Goal: Information Seeking & Learning: Find specific fact

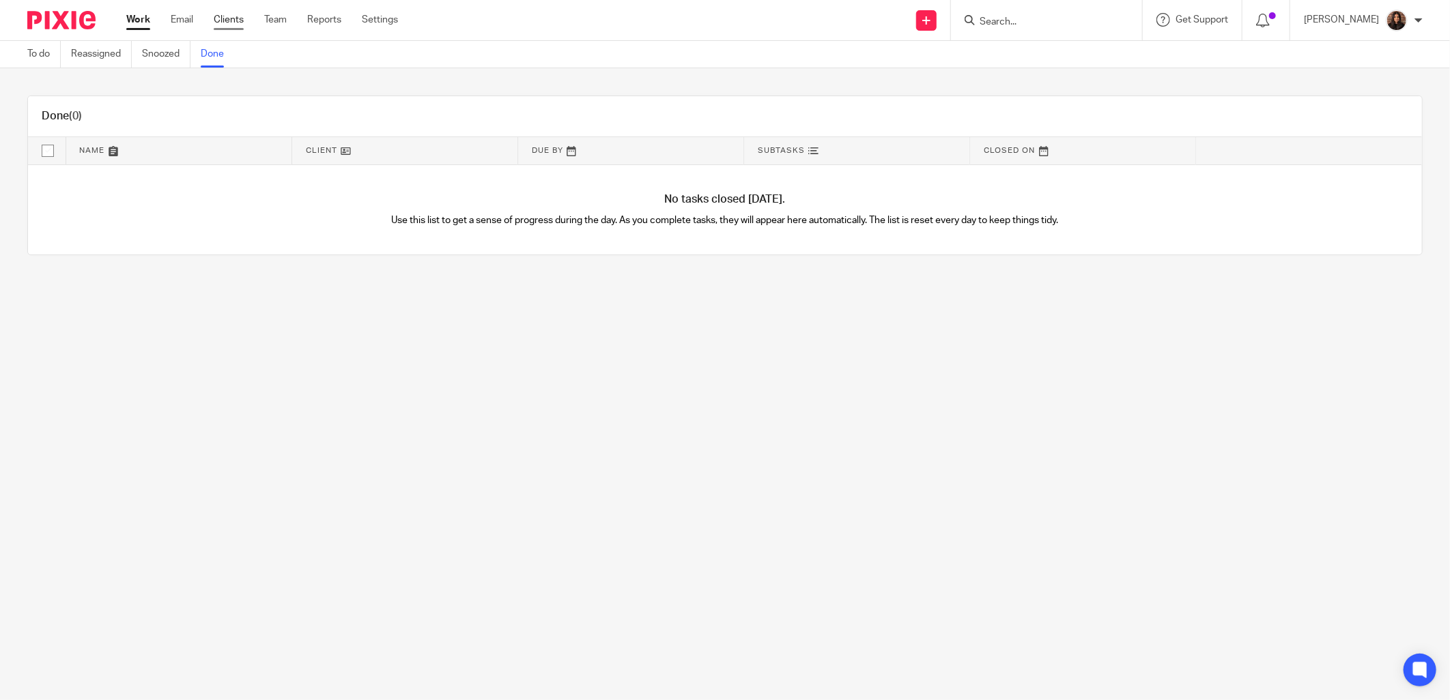
click at [228, 22] on link "Clients" at bounding box center [229, 20] width 30 height 14
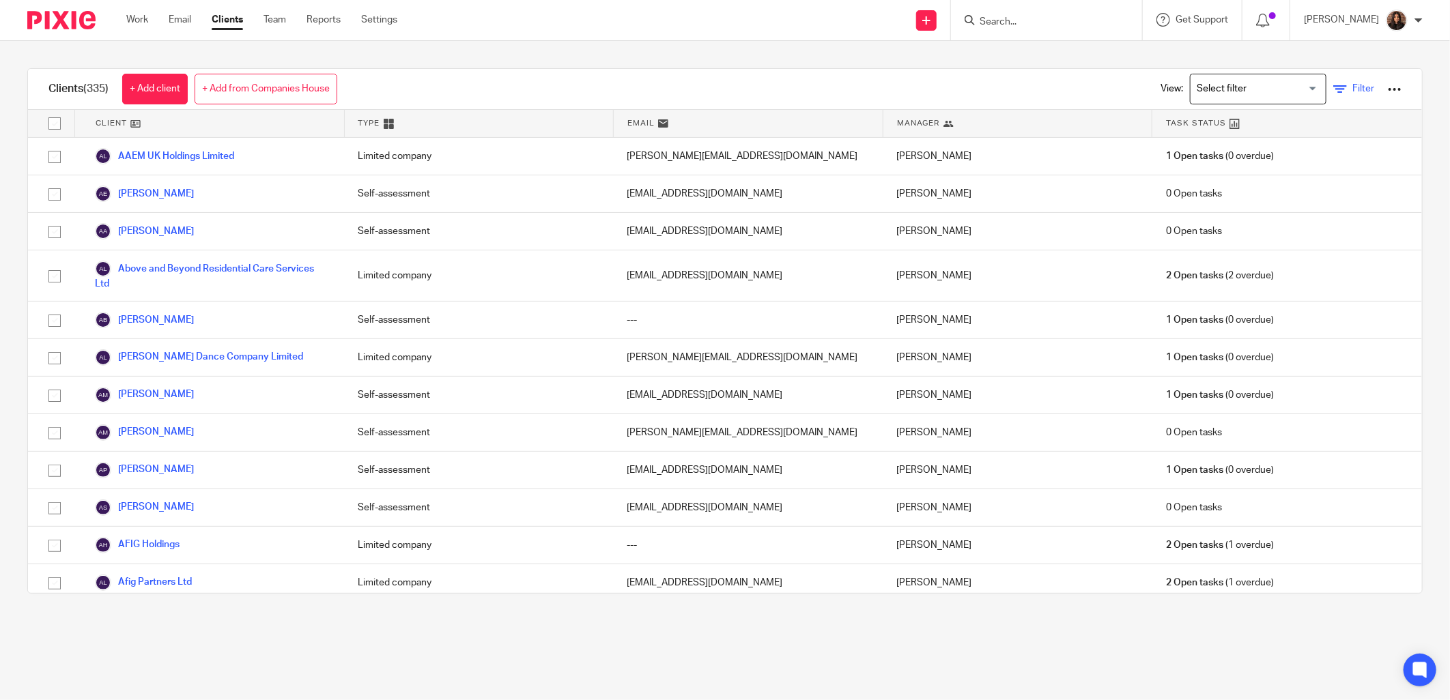
click at [1353, 89] on span "Filter" at bounding box center [1364, 89] width 22 height 10
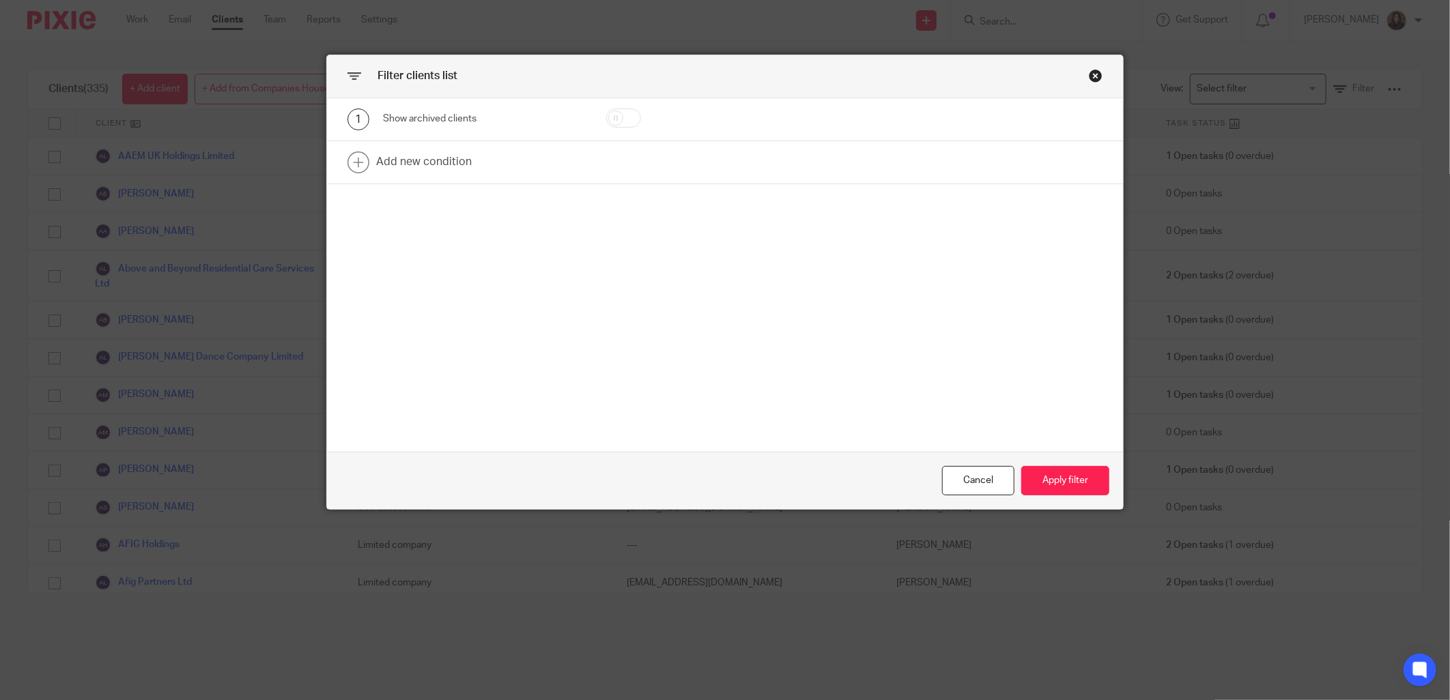
click at [615, 117] on input "checkbox" at bounding box center [623, 118] width 35 height 19
checkbox input "true"
click at [1047, 479] on button "Apply filter" at bounding box center [1065, 480] width 88 height 29
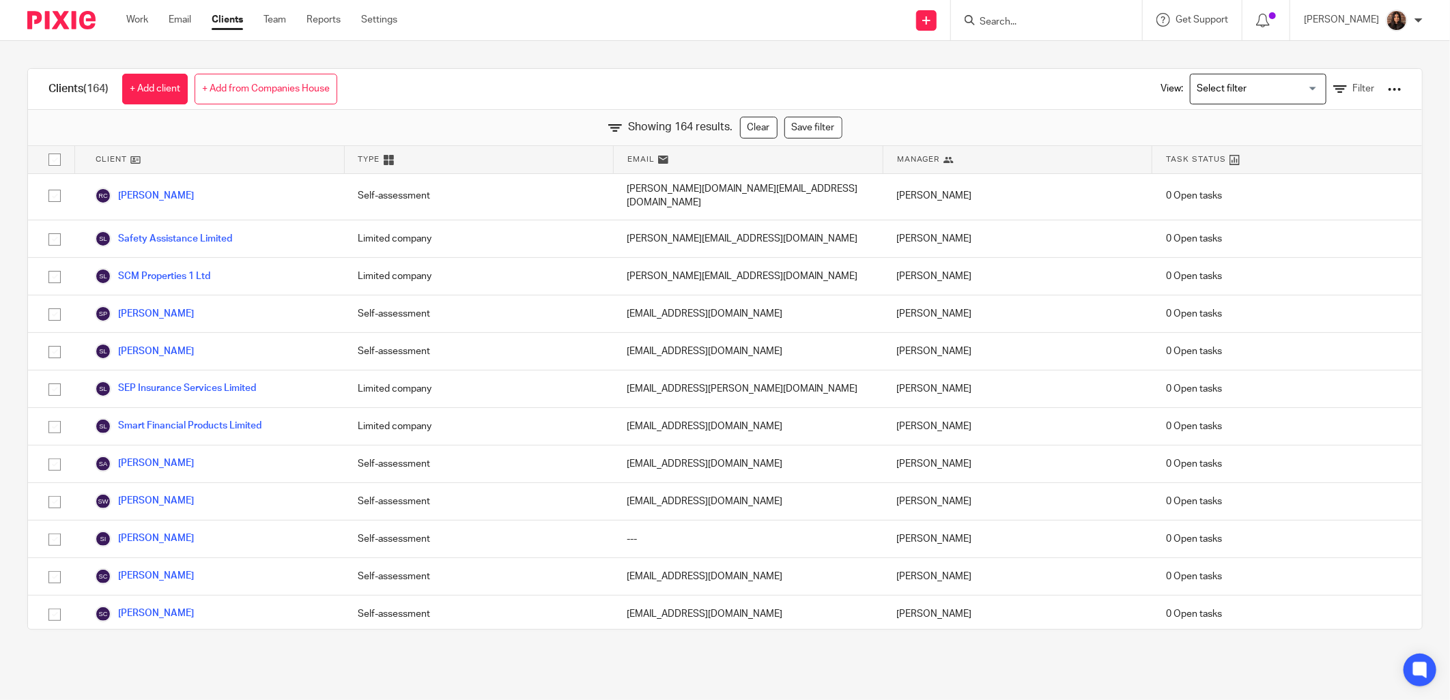
scroll to position [4576, 0]
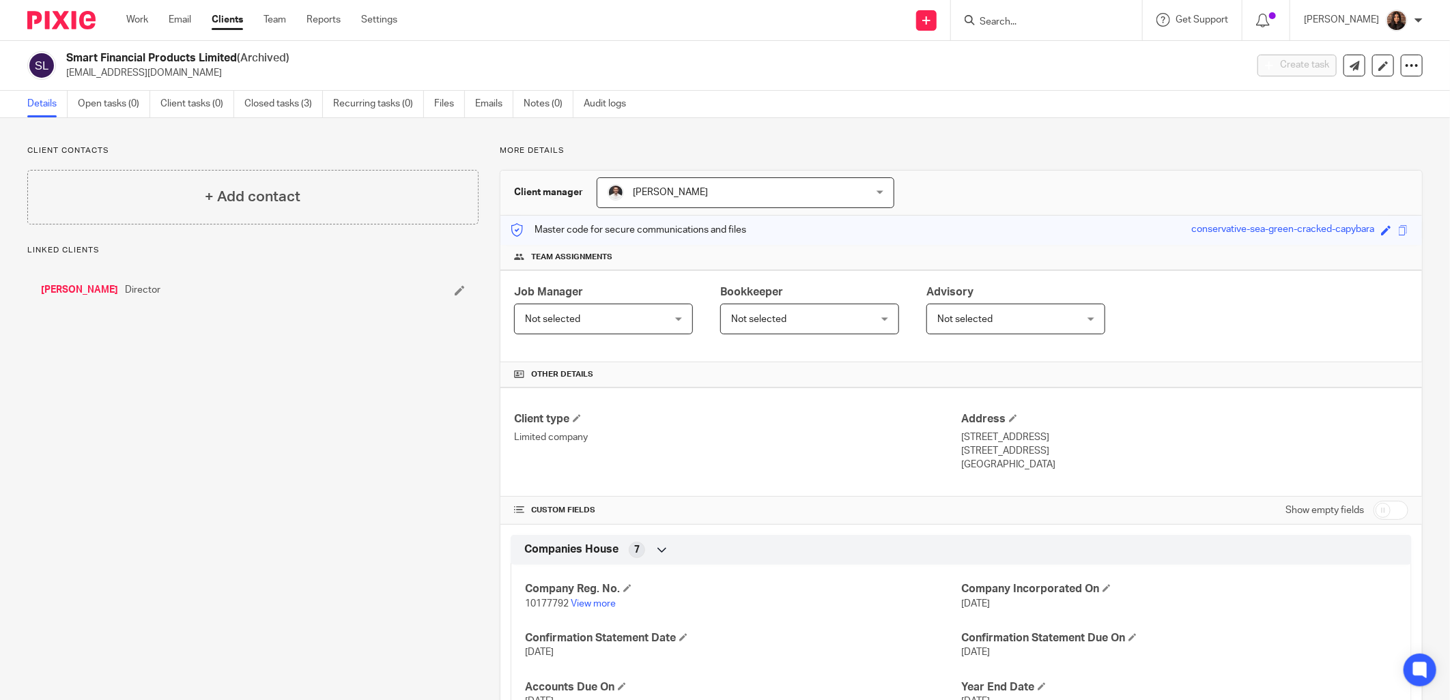
scroll to position [405, 0]
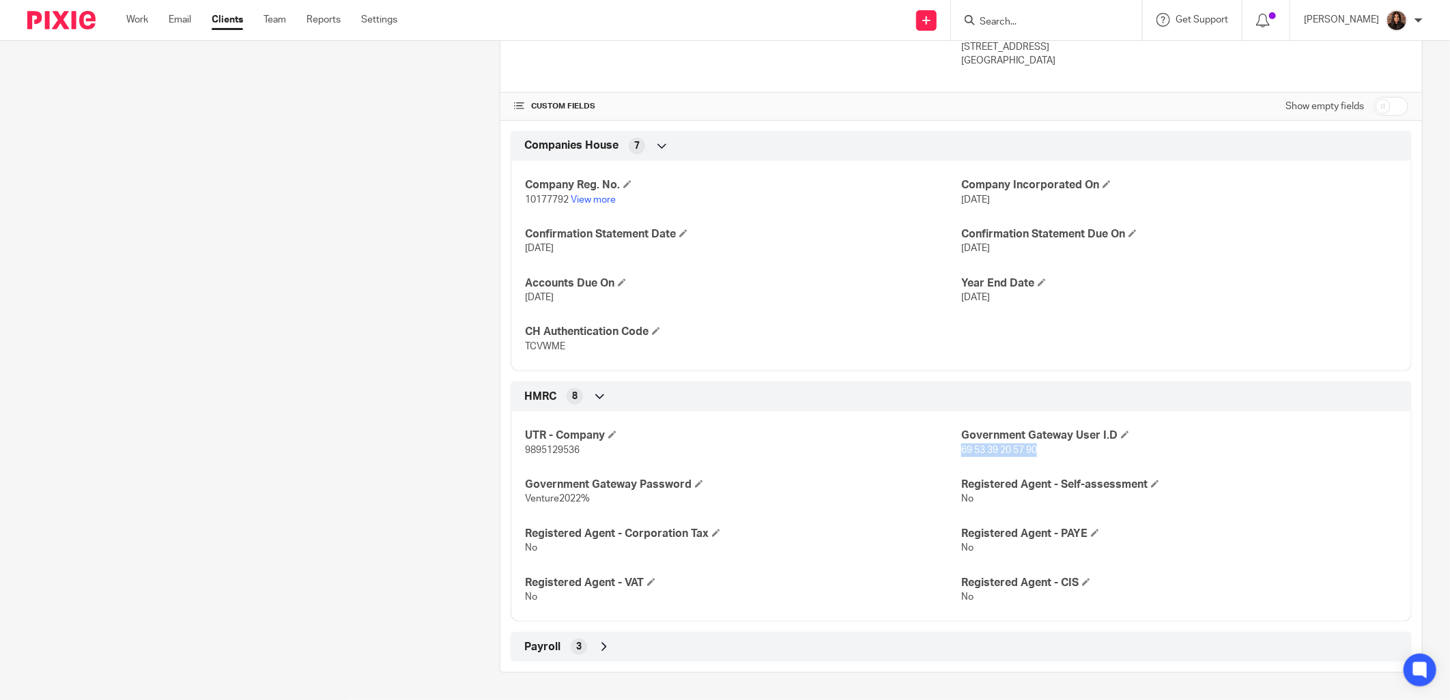
drag, startPoint x: 1012, startPoint y: 449, endPoint x: 954, endPoint y: 448, distance: 58.0
click at [961, 448] on p "69 53 39 20 57 90" at bounding box center [1179, 451] width 436 height 14
copy span "69 53 39 20 57 90"
click at [748, 487] on h4 "Government Gateway Password" at bounding box center [743, 485] width 436 height 14
drag, startPoint x: 589, startPoint y: 500, endPoint x: 522, endPoint y: 503, distance: 67.0
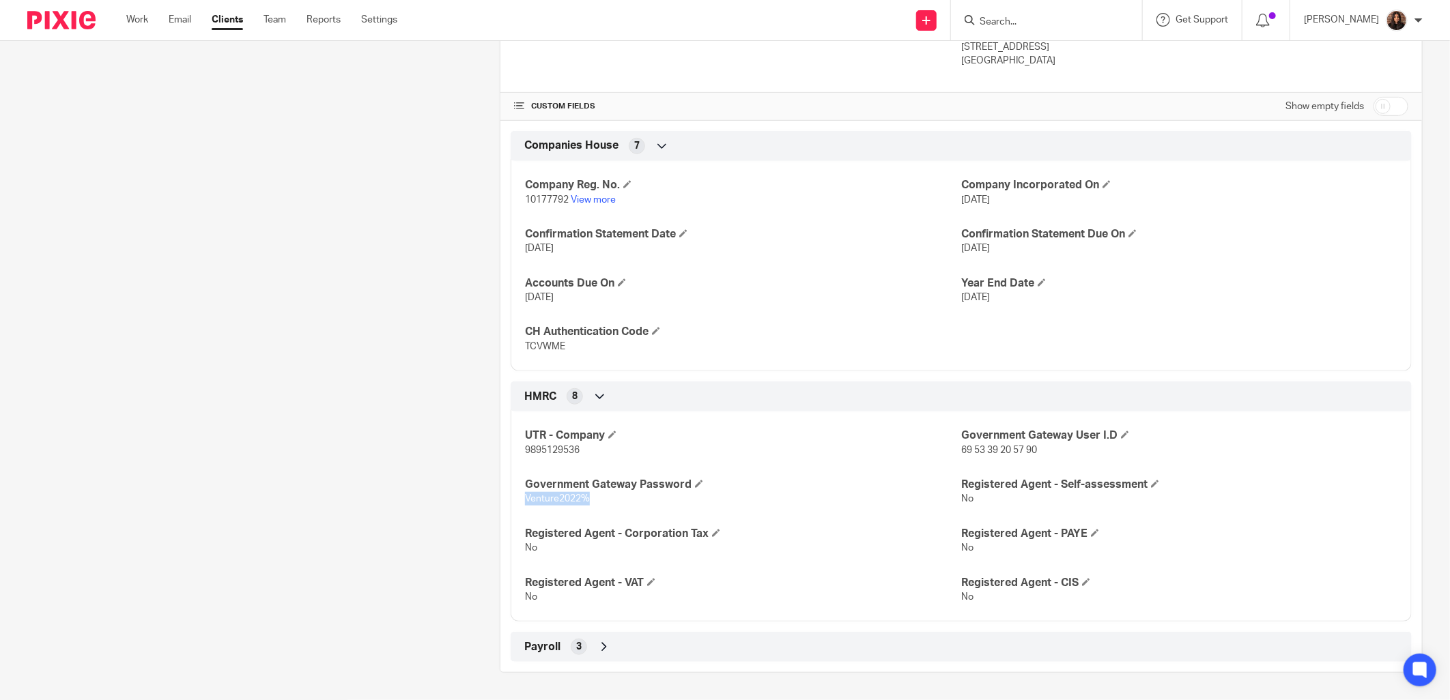
click at [525, 503] on p "Venture2022%" at bounding box center [743, 499] width 436 height 14
copy span "Venture2022%"
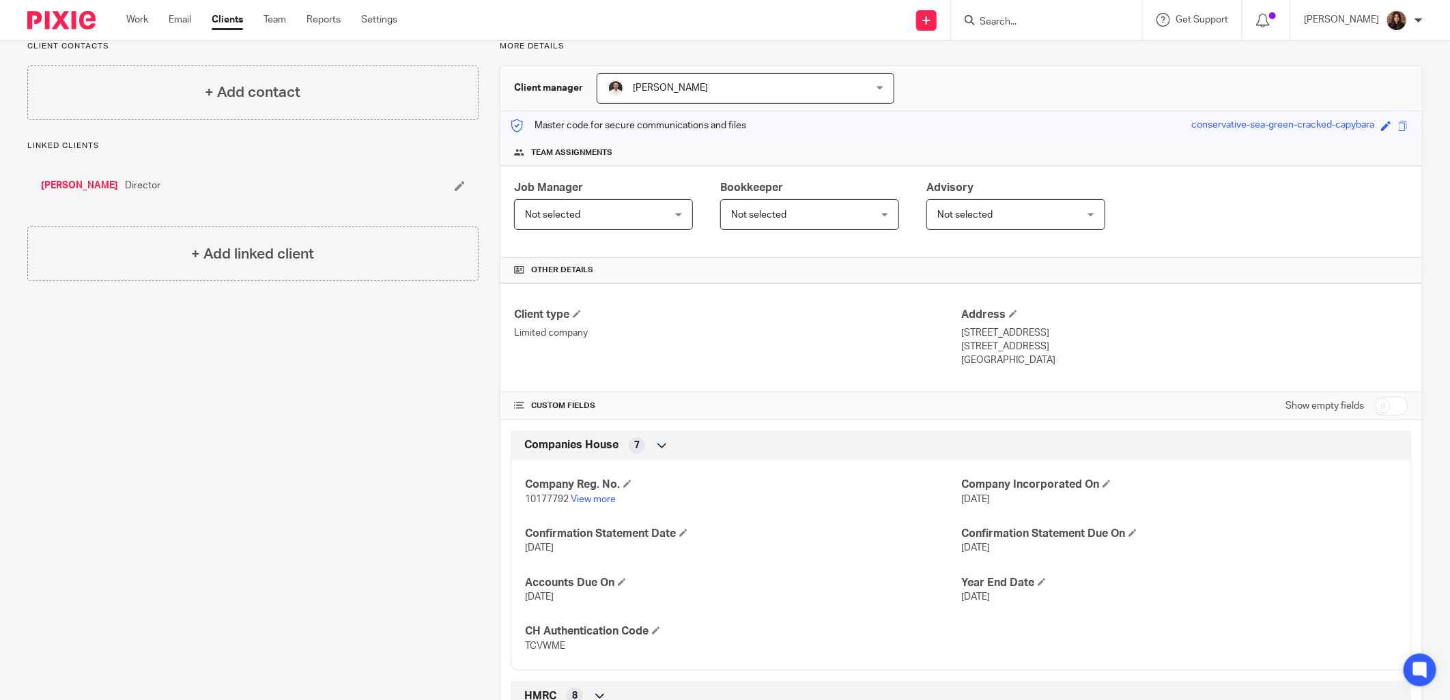
scroll to position [0, 0]
